Goal: Information Seeking & Learning: Learn about a topic

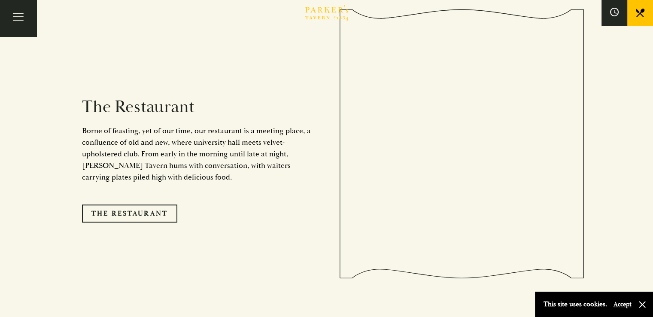
scroll to position [733, 0]
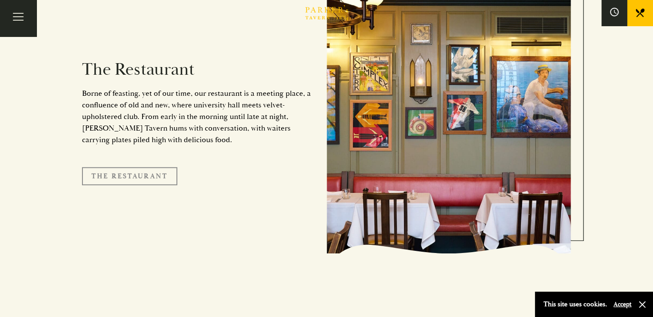
click at [132, 167] on link "The Restaurant" at bounding box center [129, 176] width 95 height 18
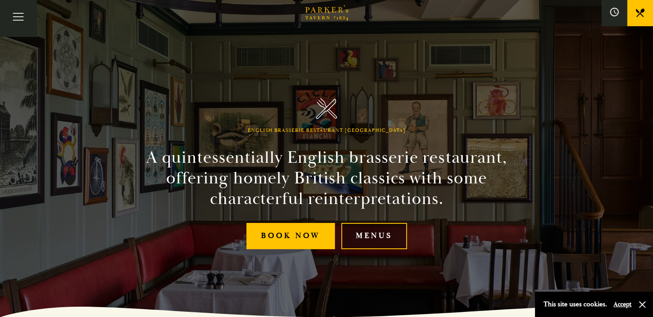
click at [371, 233] on link "Menus" at bounding box center [374, 236] width 66 height 26
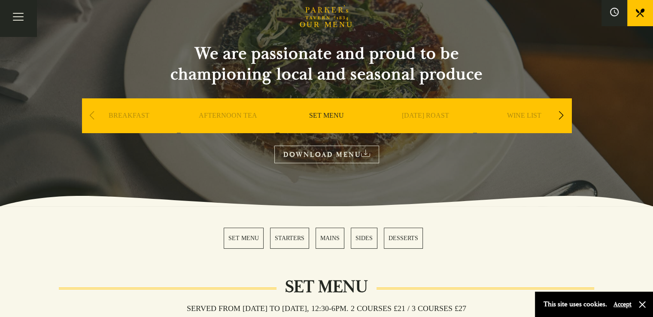
scroll to position [19, 0]
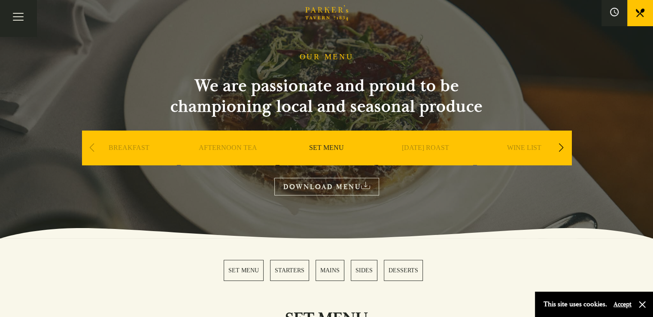
click at [0, 0] on link "BOOK" at bounding box center [0, 0] width 0 height 0
click at [23, 28] on button "Toggle navigation" at bounding box center [18, 18] width 36 height 36
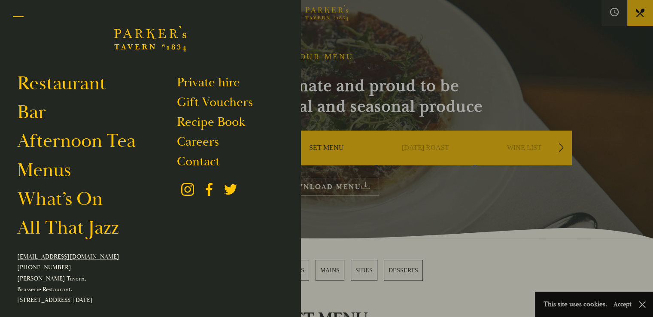
click at [22, 27] on button "Toggle navigation" at bounding box center [18, 18] width 36 height 36
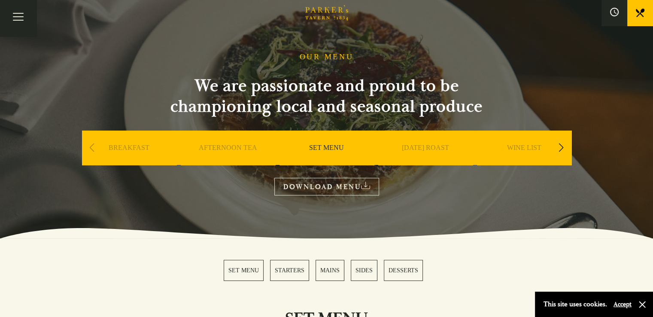
click at [0, 0] on link "Menus" at bounding box center [0, 0] width 0 height 0
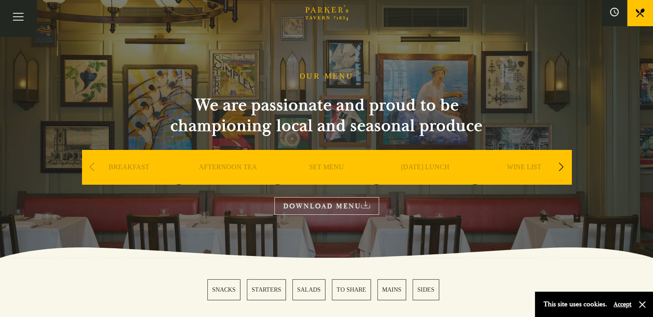
click at [562, 164] on div "Next slide" at bounding box center [561, 166] width 12 height 19
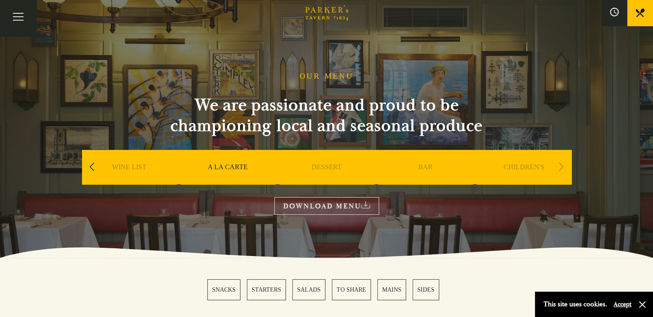
click at [562, 164] on div "Next slide" at bounding box center [561, 166] width 12 height 19
click at [0, 0] on link "Restaurant" at bounding box center [0, 0] width 0 height 0
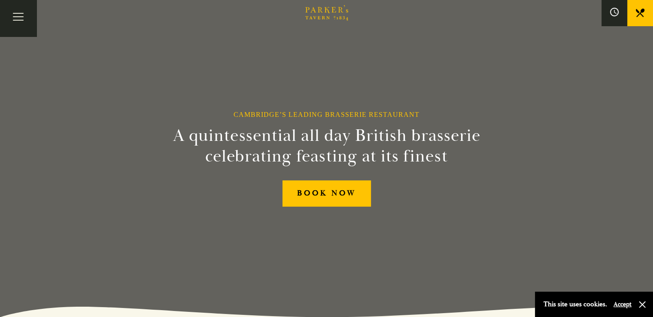
click at [0, 0] on link "Restaurant" at bounding box center [0, 0] width 0 height 0
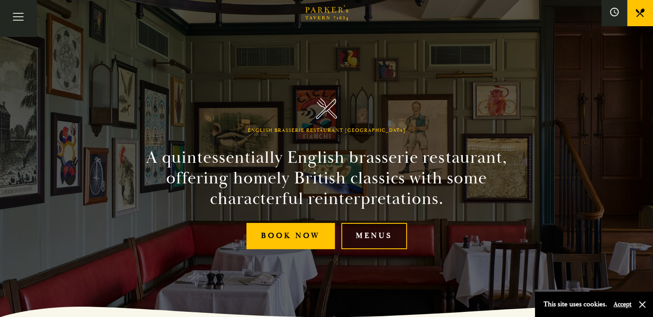
click at [376, 233] on link "Menus" at bounding box center [374, 236] width 66 height 26
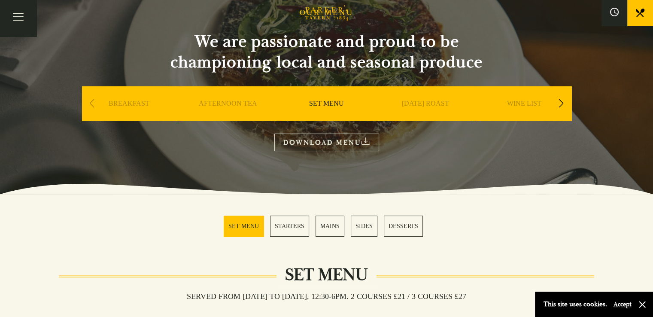
scroll to position [88, 0]
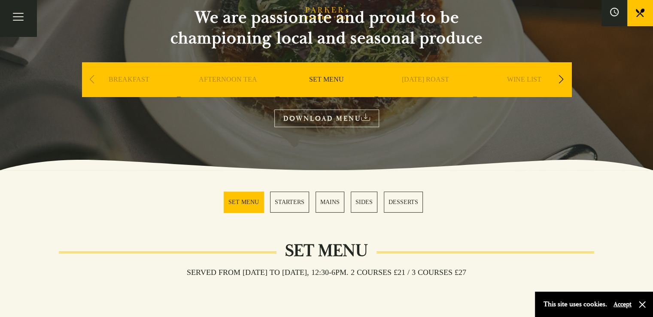
click at [248, 197] on link "SET MENU" at bounding box center [244, 201] width 40 height 21
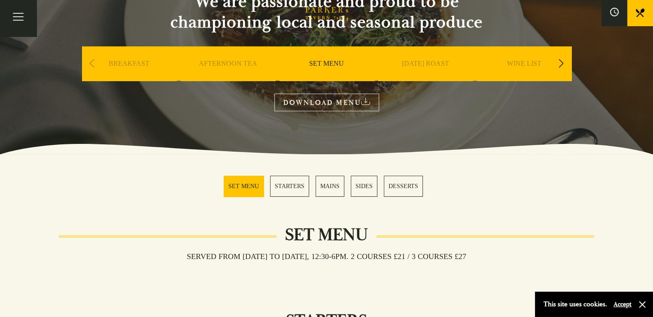
scroll to position [96, 0]
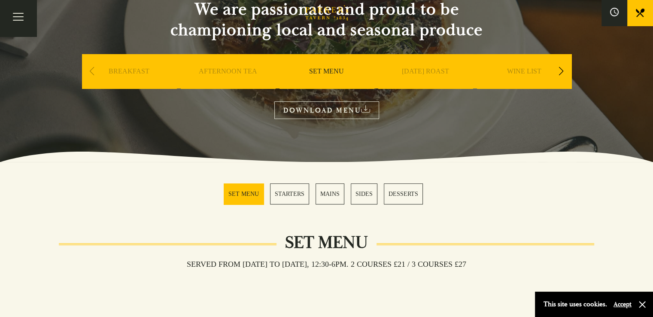
click at [329, 193] on link "MAINS" at bounding box center [329, 193] width 29 height 21
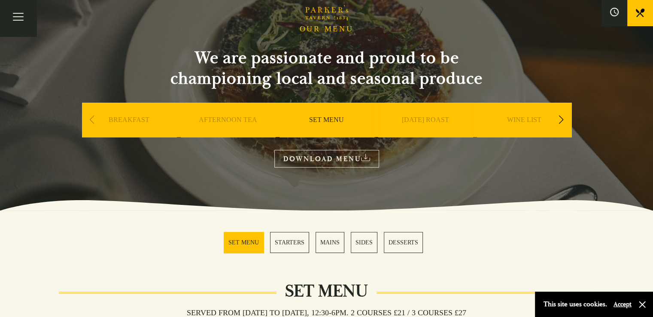
scroll to position [43, 0]
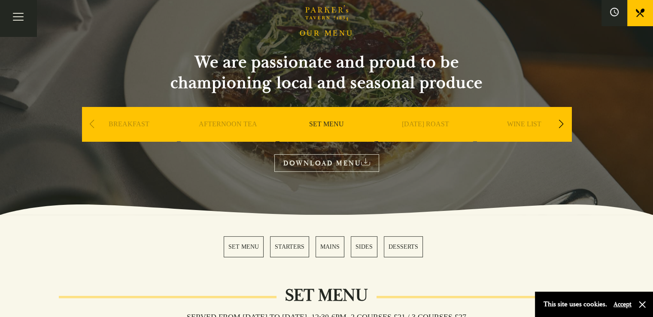
click at [0, 0] on link "Restaurant" at bounding box center [0, 0] width 0 height 0
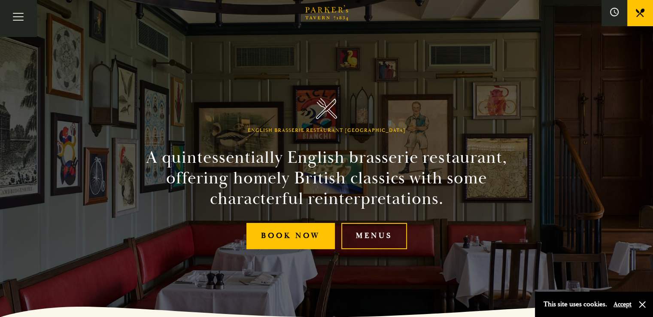
click at [0, 0] on link "Menus" at bounding box center [0, 0] width 0 height 0
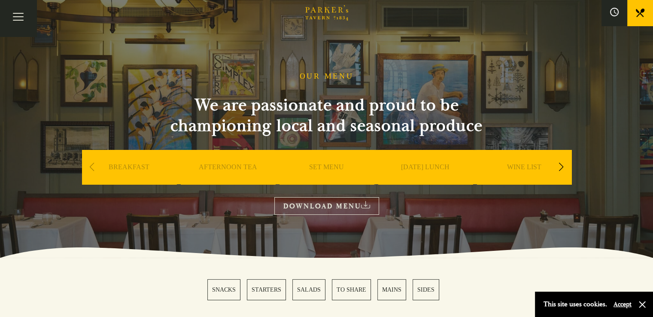
click at [0, 0] on link "Restaurant" at bounding box center [0, 0] width 0 height 0
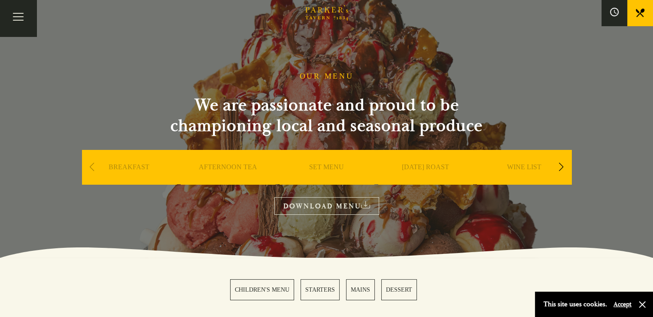
click at [324, 169] on link "SET MENU" at bounding box center [326, 180] width 35 height 34
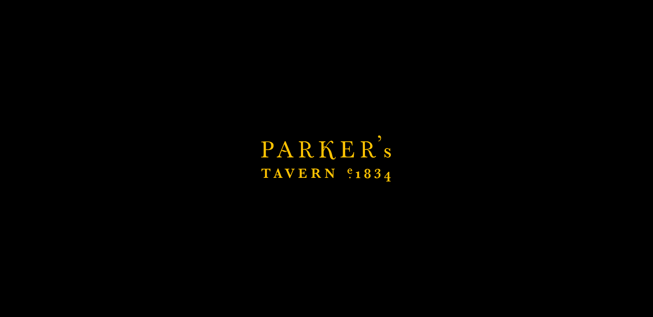
scroll to position [211, 0]
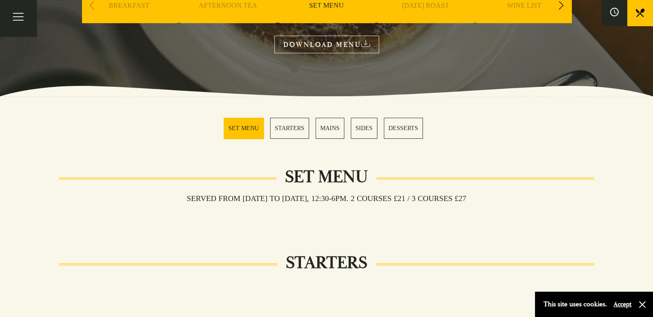
scroll to position [139, 0]
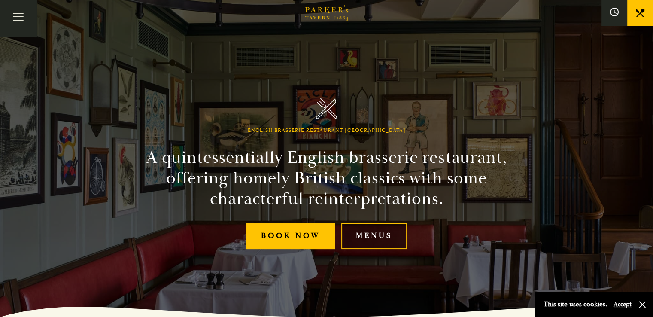
click at [378, 233] on link "Menus" at bounding box center [374, 236] width 66 height 26
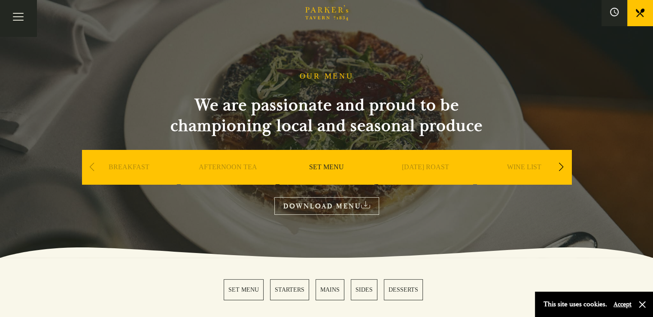
scroll to position [81, 0]
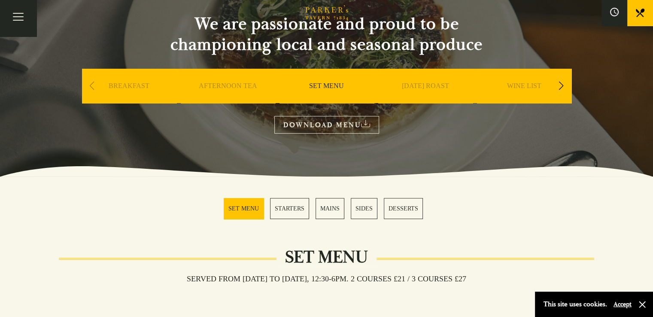
click at [332, 206] on link "MAINS" at bounding box center [329, 208] width 29 height 21
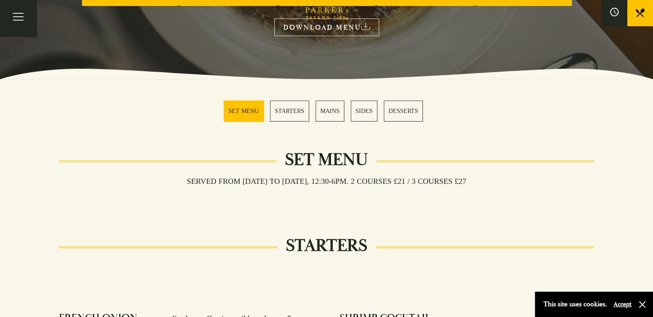
scroll to position [87, 0]
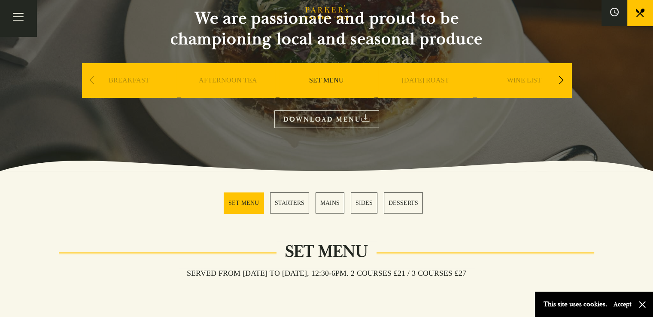
click at [93, 81] on div "Previous slide" at bounding box center [92, 80] width 12 height 19
click at [523, 82] on link "WINE LIST" at bounding box center [524, 93] width 34 height 34
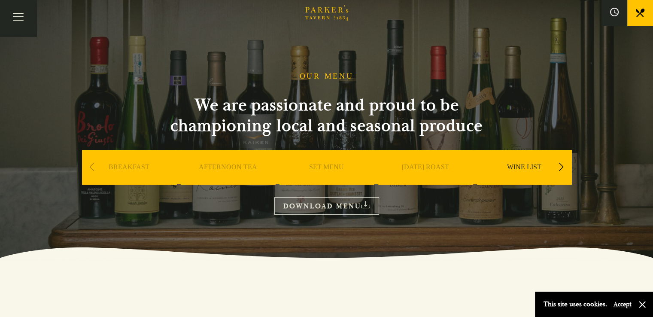
click at [0, 0] on link "Menus" at bounding box center [0, 0] width 0 height 0
